Goal: Transaction & Acquisition: Purchase product/service

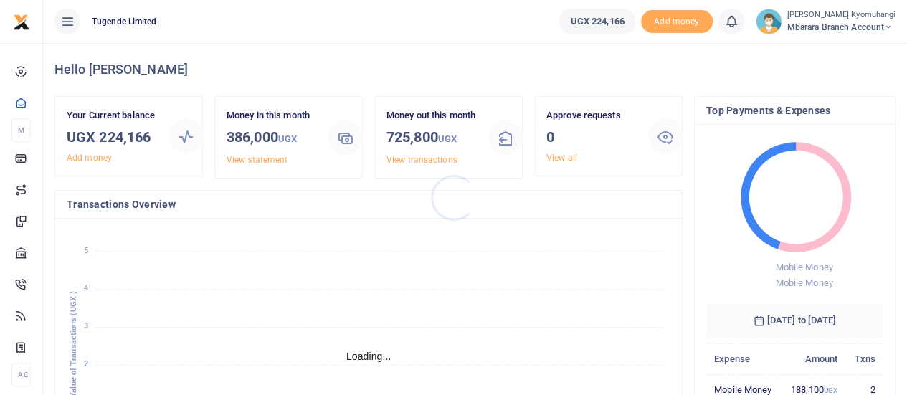
scroll to position [11, 11]
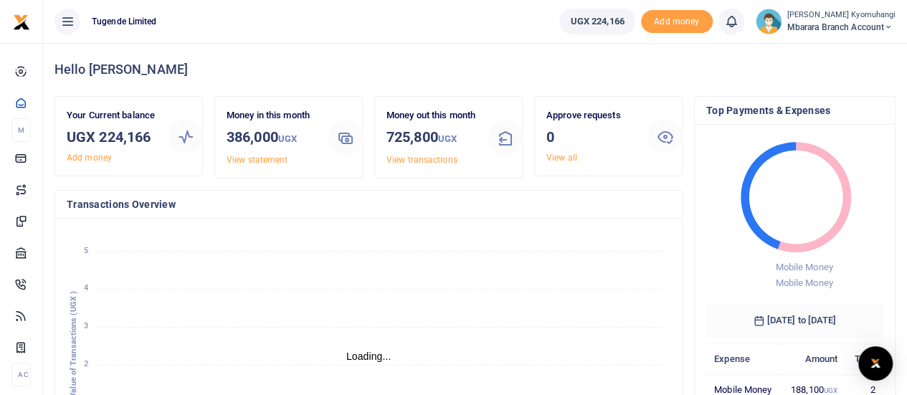
scroll to position [11, 11]
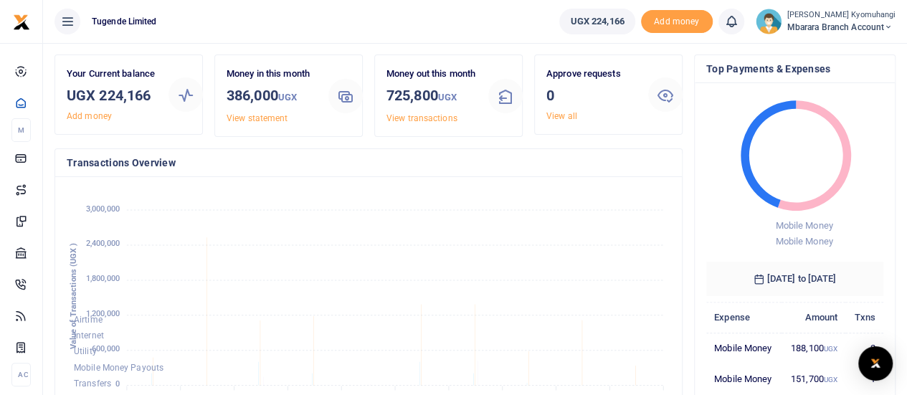
scroll to position [70, 0]
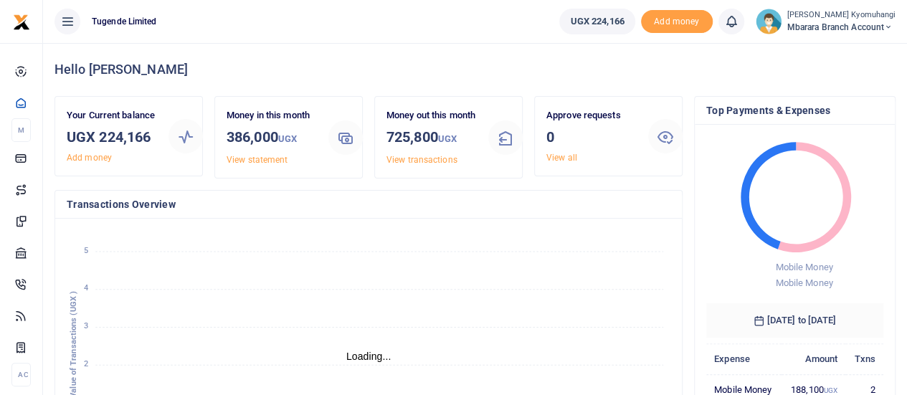
scroll to position [11, 11]
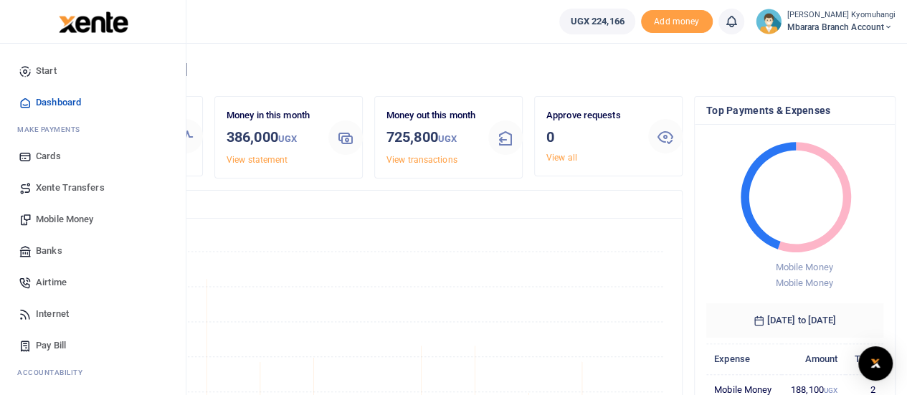
click at [78, 212] on span "Mobile Money" at bounding box center [64, 219] width 57 height 14
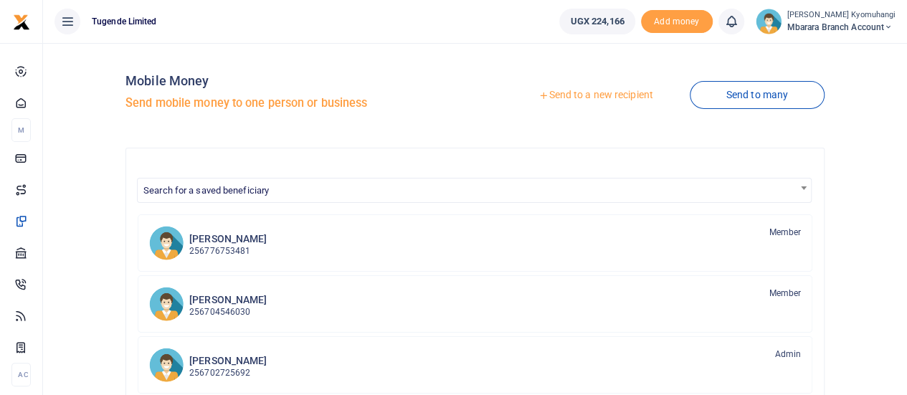
click at [591, 100] on link "Send to a new recipient" at bounding box center [595, 95] width 187 height 26
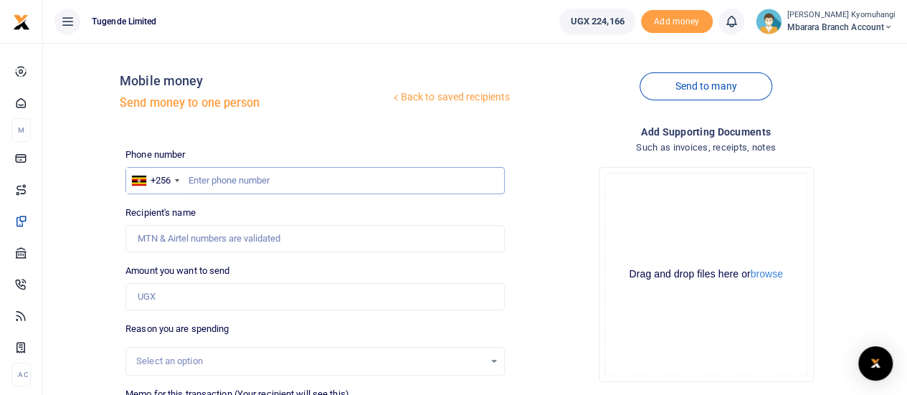
click at [241, 180] on input "text" at bounding box center [314, 180] width 379 height 27
type input "776548388"
type input "[PERSON_NAME]"
type input "776548388"
click at [171, 301] on input "Amount you want to send" at bounding box center [314, 296] width 379 height 27
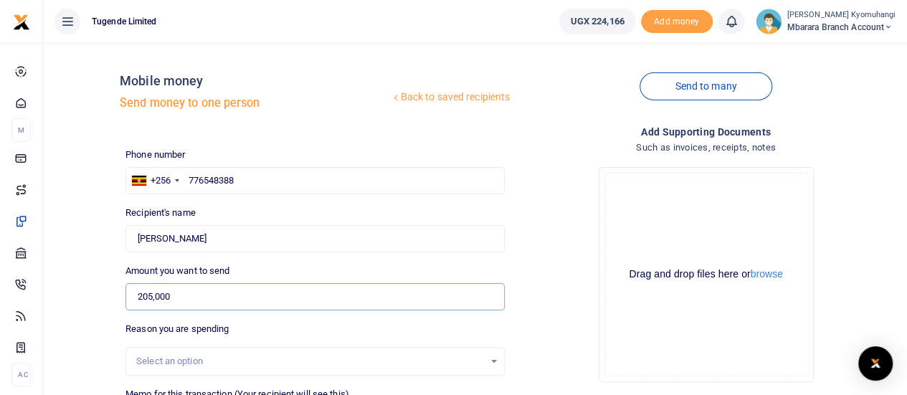
type input "205,000"
click at [228, 361] on div "Select an option" at bounding box center [310, 361] width 348 height 14
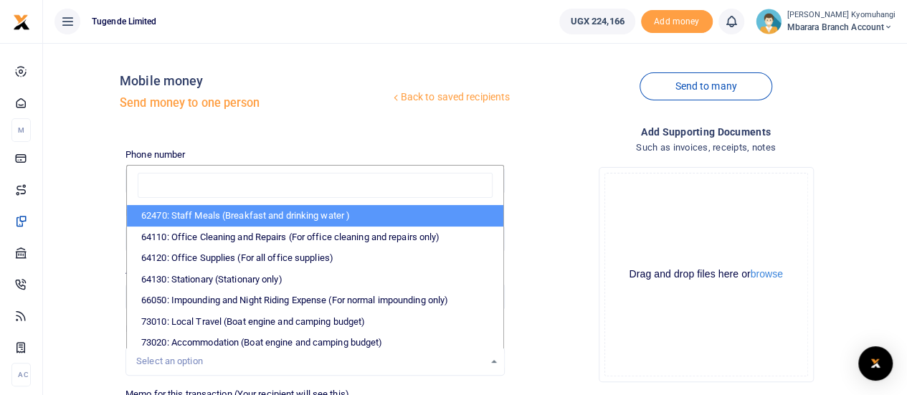
type input "e"
type input "p"
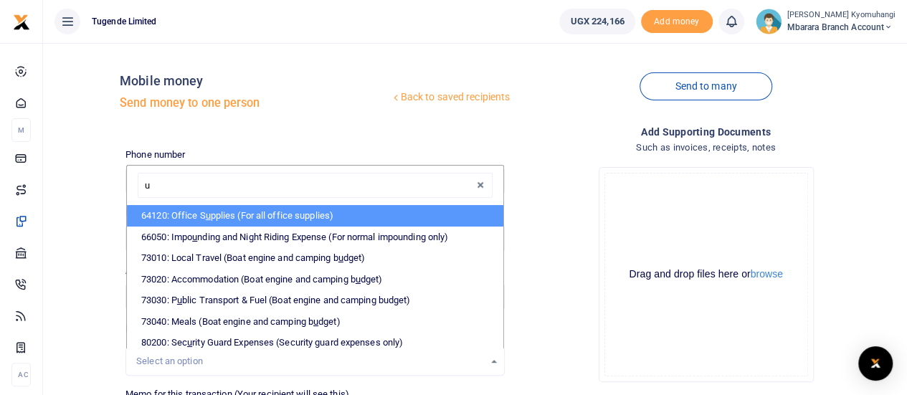
type input "um"
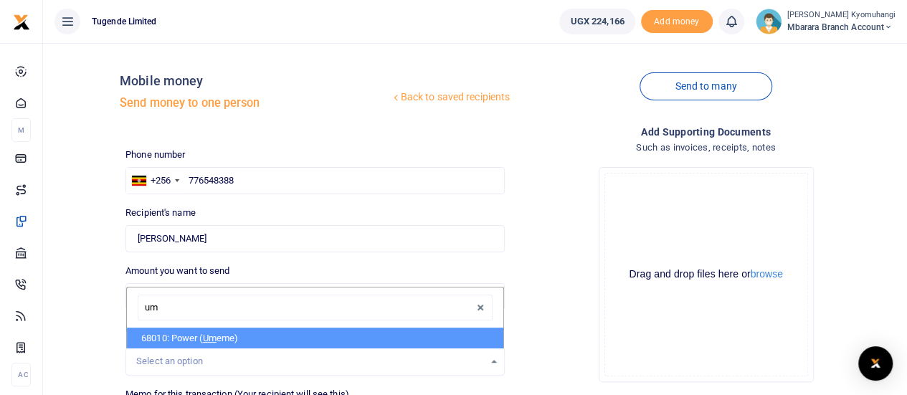
click at [223, 346] on li "68010: Power ( Um eme)" at bounding box center [315, 339] width 376 height 22
select select "39"
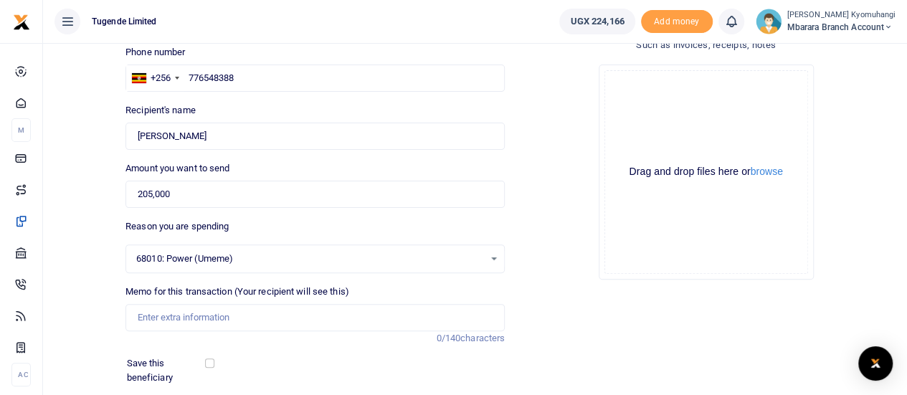
scroll to position [187, 0]
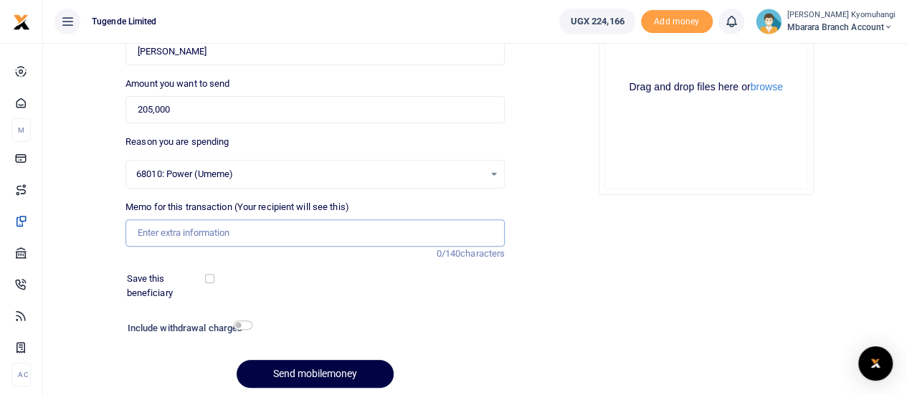
click at [228, 234] on input "Memo for this transaction (Your recipient will see this)" at bounding box center [314, 232] width 379 height 27
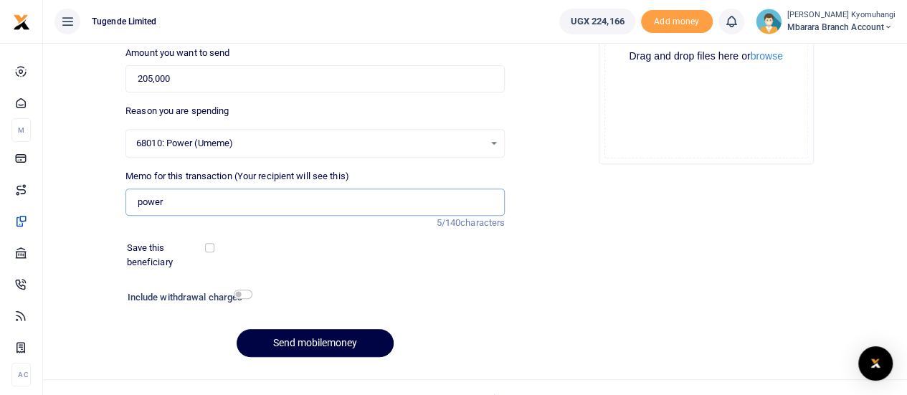
scroll to position [238, 0]
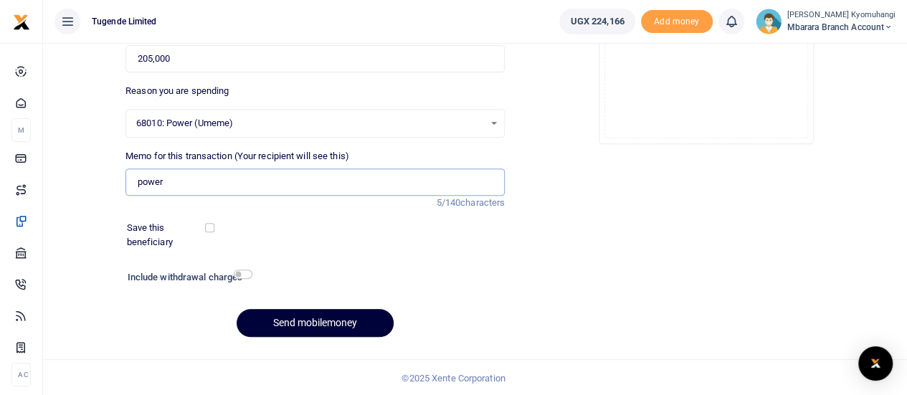
type input "power"
click at [354, 322] on button "Send mobilemoney" at bounding box center [315, 323] width 157 height 28
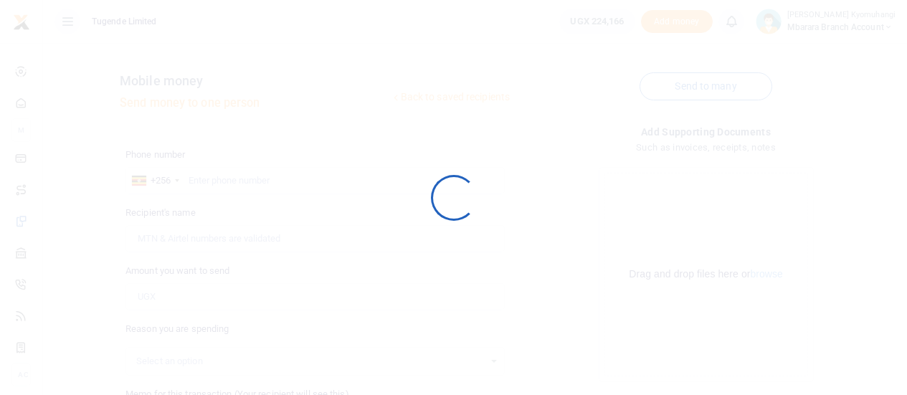
scroll to position [238, 0]
